Goal: Transaction & Acquisition: Purchase product/service

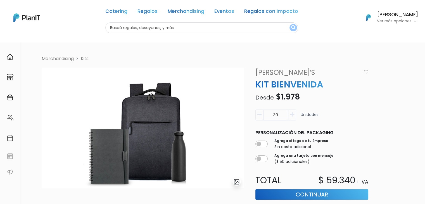
click at [132, 23] on input "text" at bounding box center [201, 27] width 193 height 11
click at [281, 72] on link "[PERSON_NAME]’s" at bounding box center [307, 73] width 110 height 10
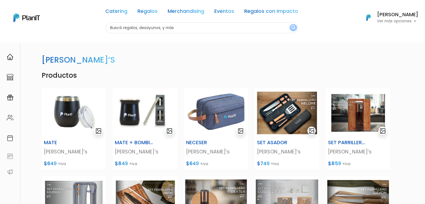
scroll to position [252, 0]
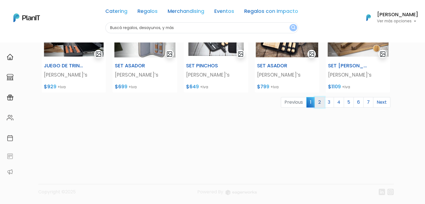
click at [320, 102] on link "2" at bounding box center [320, 102] width 10 height 11
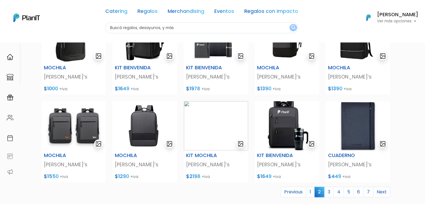
scroll to position [252, 0]
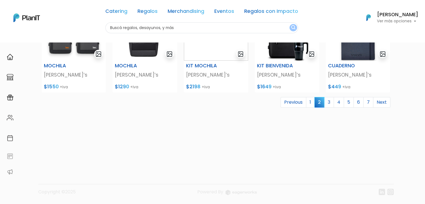
drag, startPoint x: 0, startPoint y: 0, endPoint x: 429, endPoint y: 151, distance: 454.7
click at [330, 101] on link "3" at bounding box center [329, 102] width 10 height 11
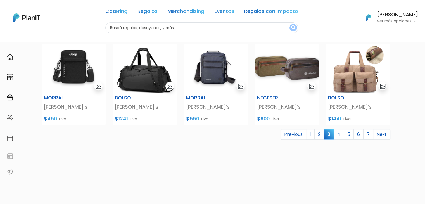
scroll to position [241, 0]
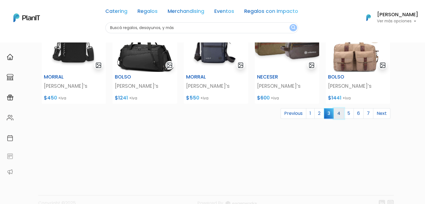
click at [341, 112] on link "4" at bounding box center [339, 113] width 10 height 11
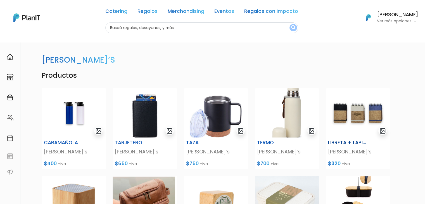
click at [350, 120] on img at bounding box center [358, 112] width 64 height 49
